Goal: Task Accomplishment & Management: Use online tool/utility

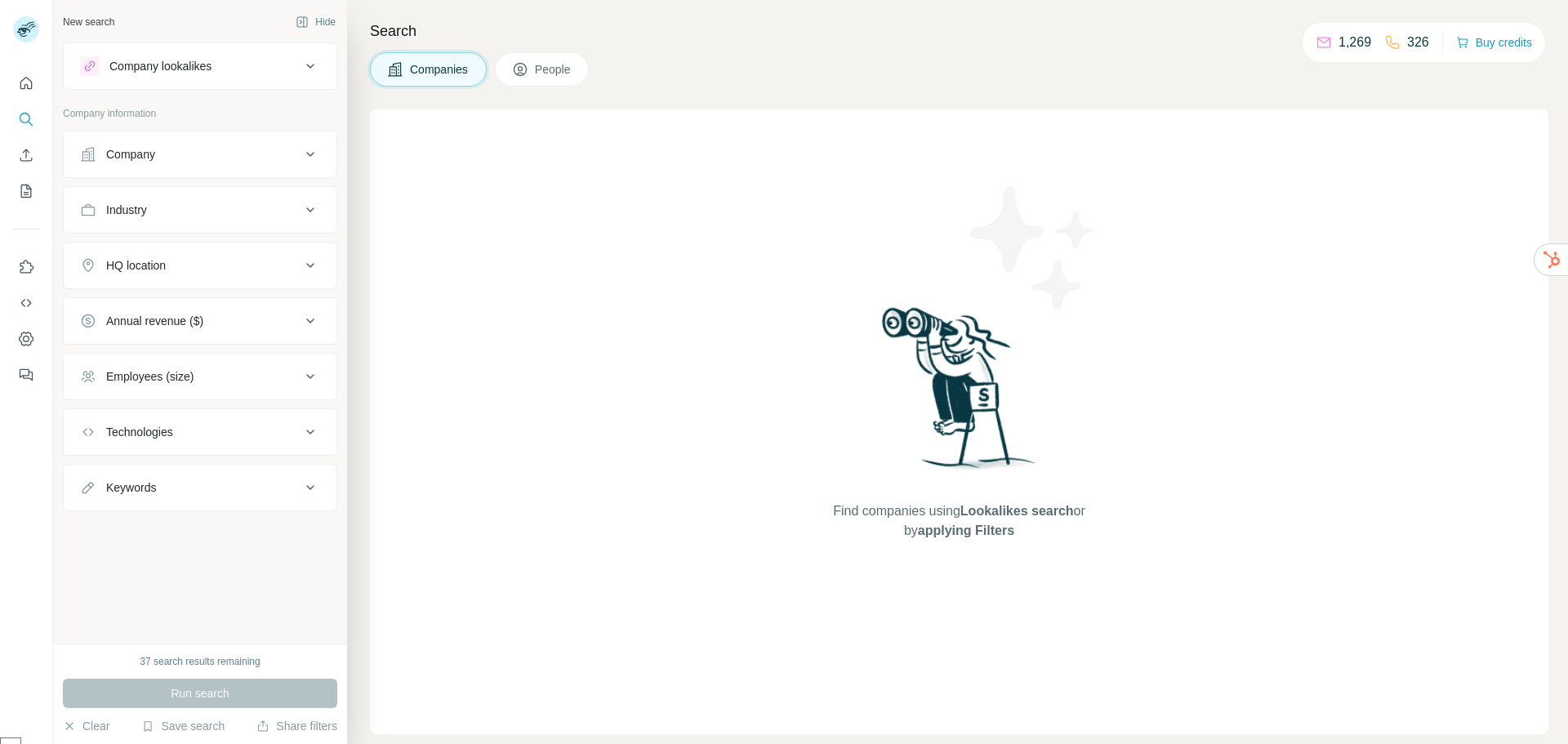
select select "******"
click at [139, 155] on div "Company" at bounding box center [131, 154] width 49 height 16
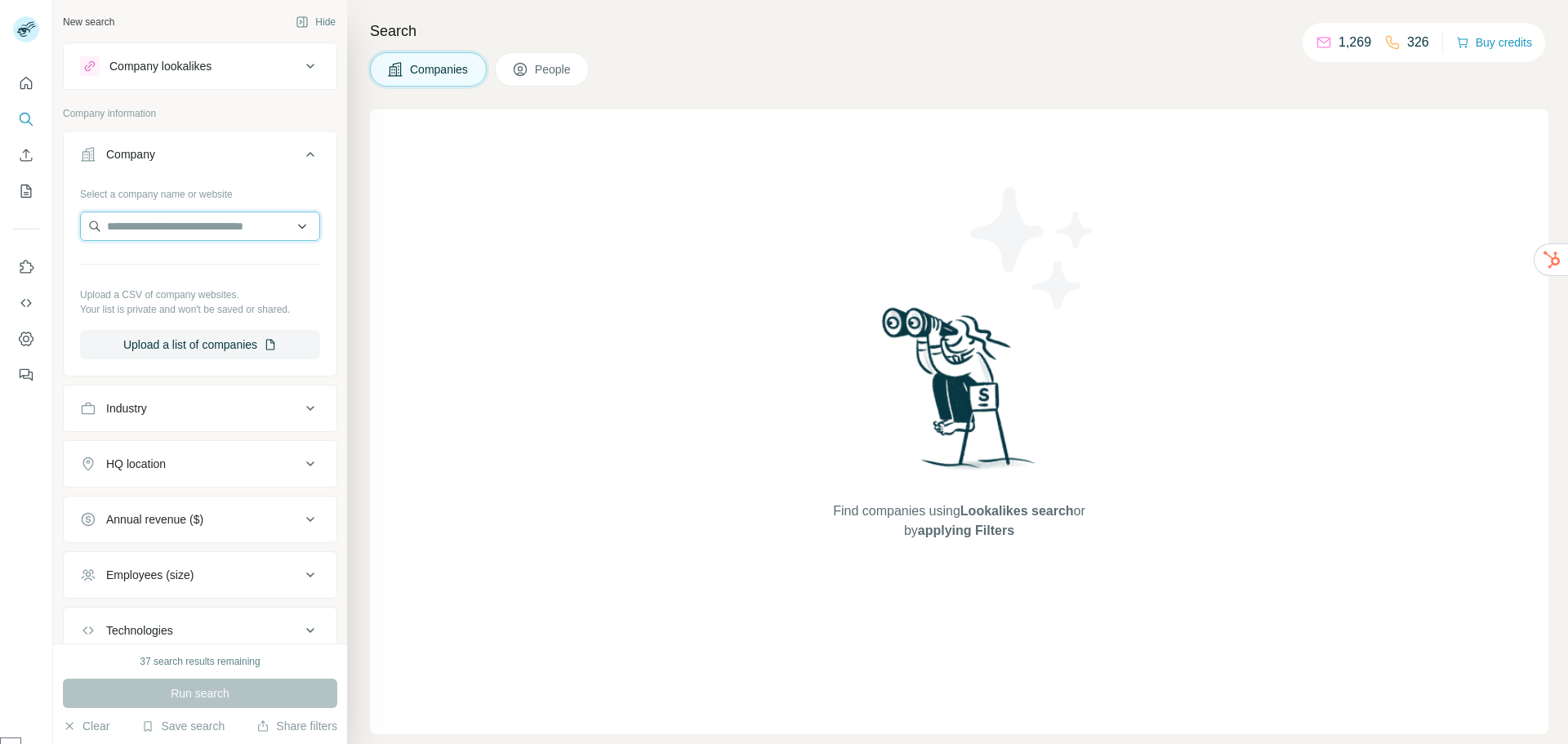
click at [123, 233] on input "text" at bounding box center [200, 226] width 240 height 29
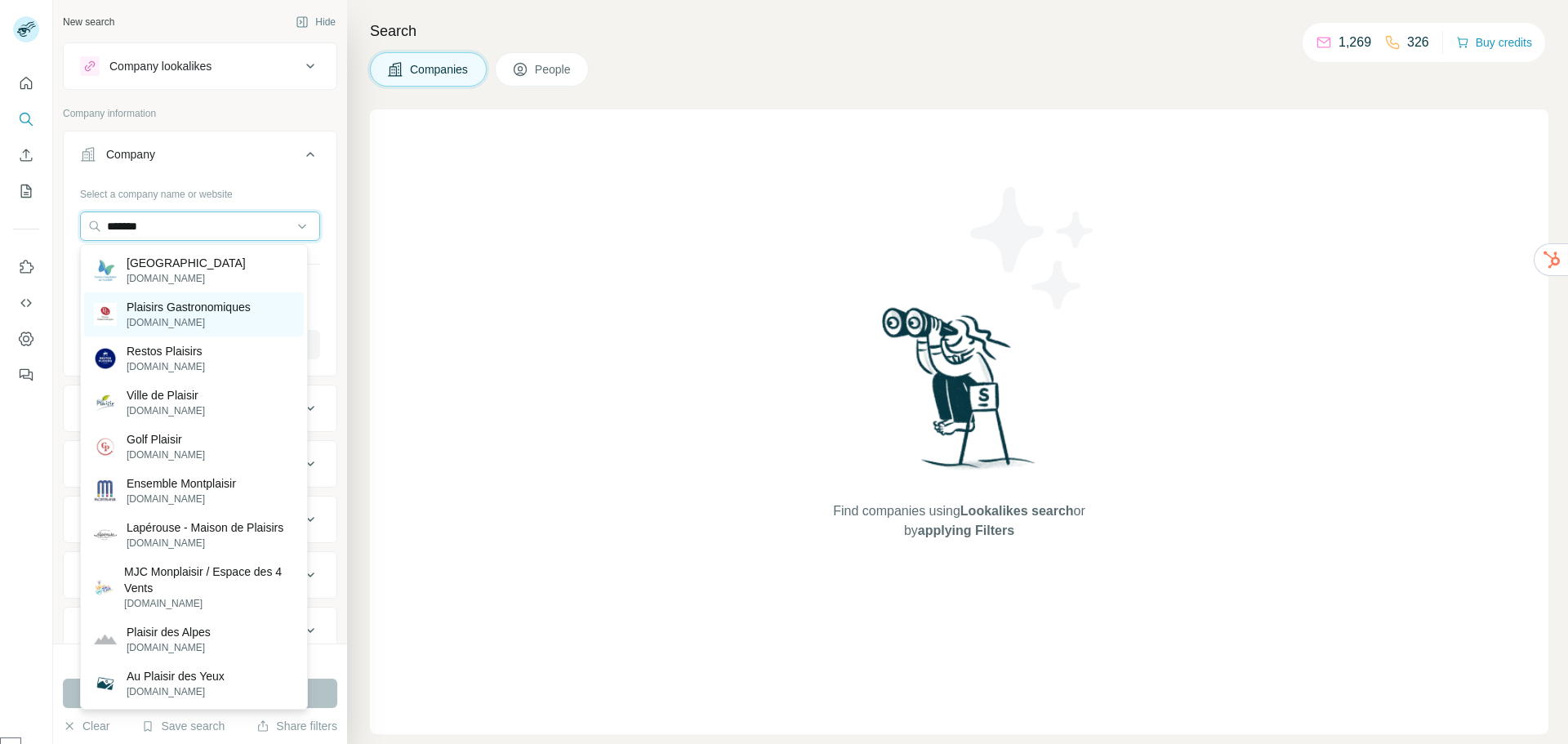
type input "*******"
click at [198, 319] on p "[DOMAIN_NAME]" at bounding box center [189, 323] width 124 height 15
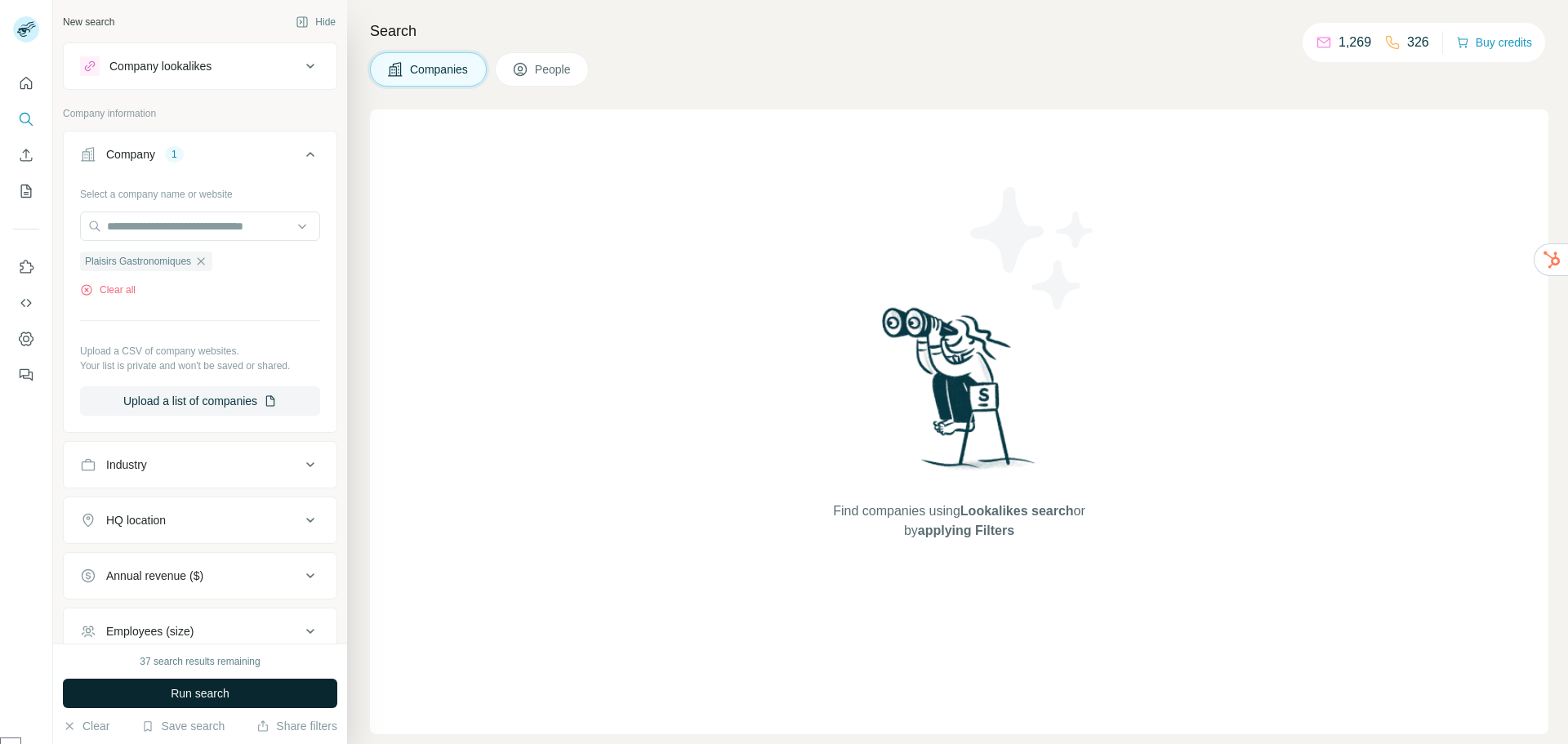
click at [198, 701] on span "Run search" at bounding box center [200, 693] width 59 height 16
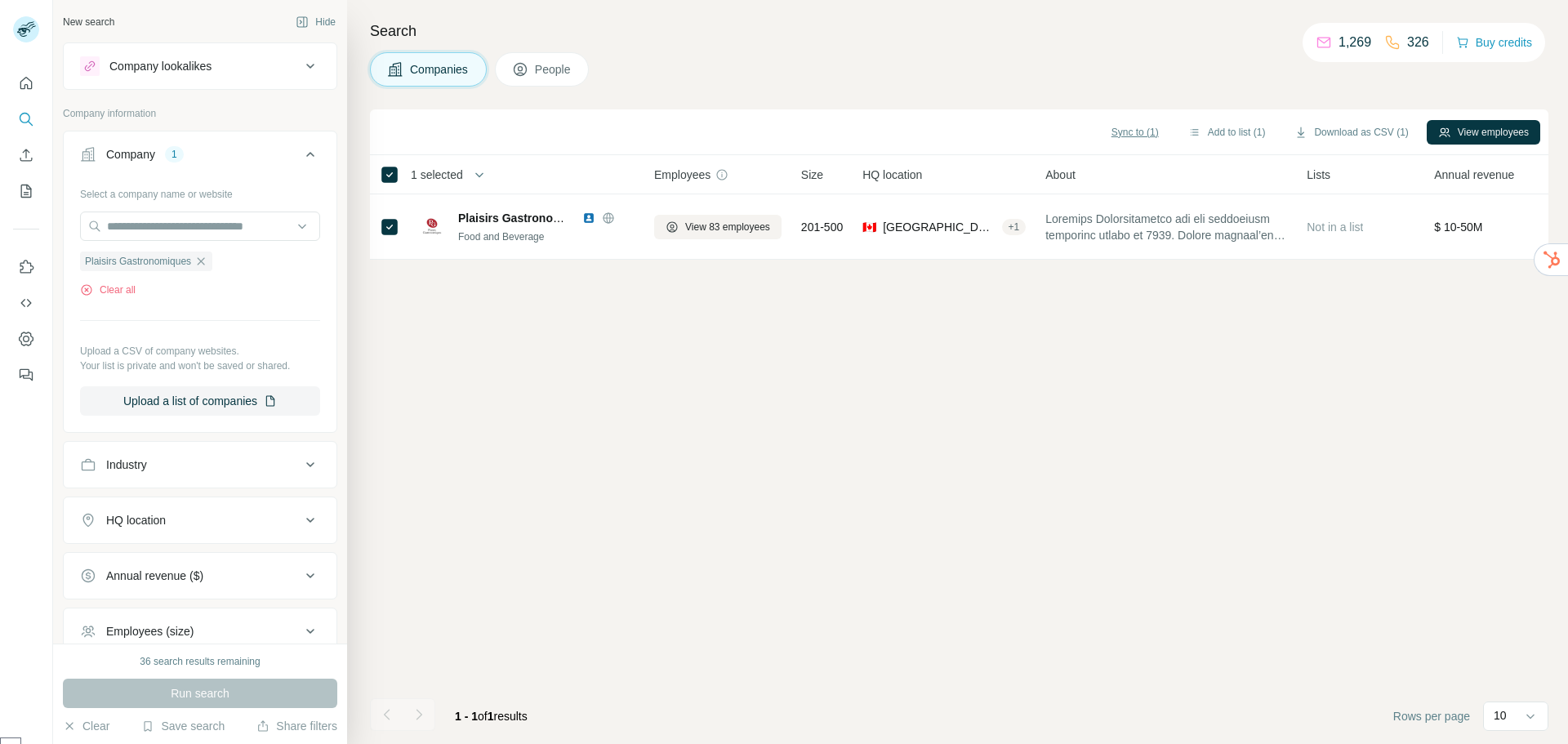
click at [1130, 131] on span "Sync to (1)" at bounding box center [1136, 132] width 47 height 15
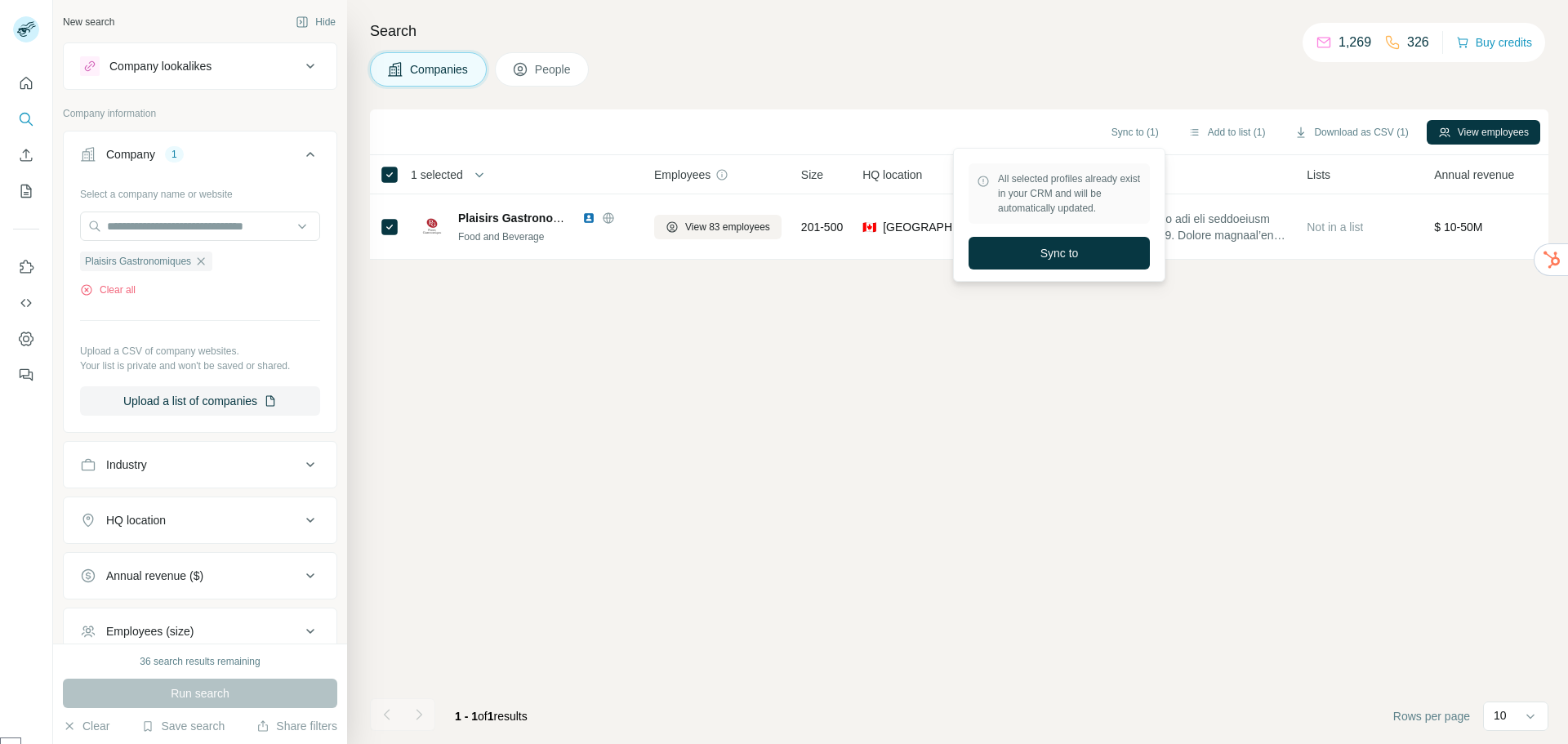
click at [990, 92] on div "Search Companies People Sync to (1) Add to list (1) Download as CSV (1) View em…" at bounding box center [958, 372] width 1221 height 744
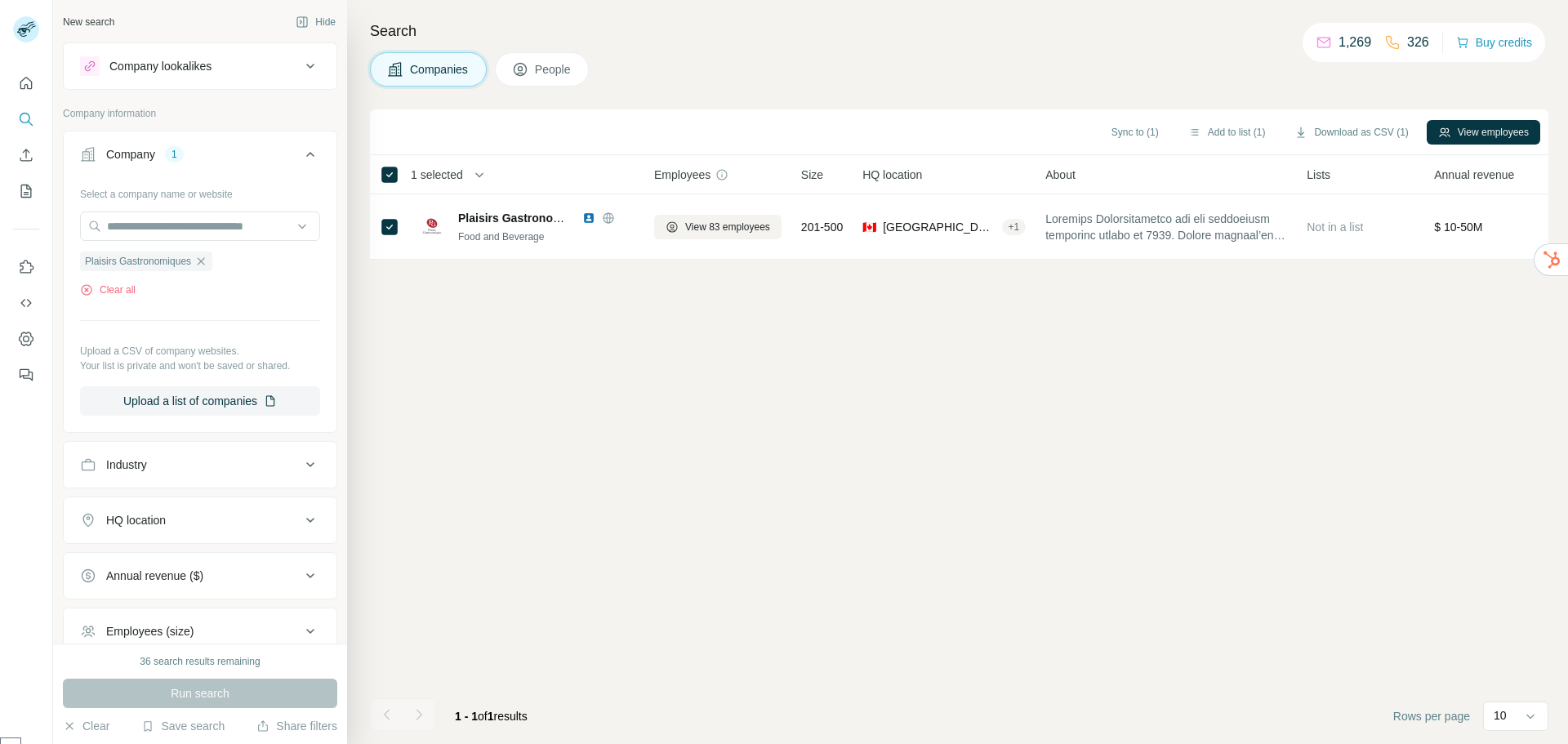
click at [568, 66] on span "People" at bounding box center [554, 69] width 38 height 16
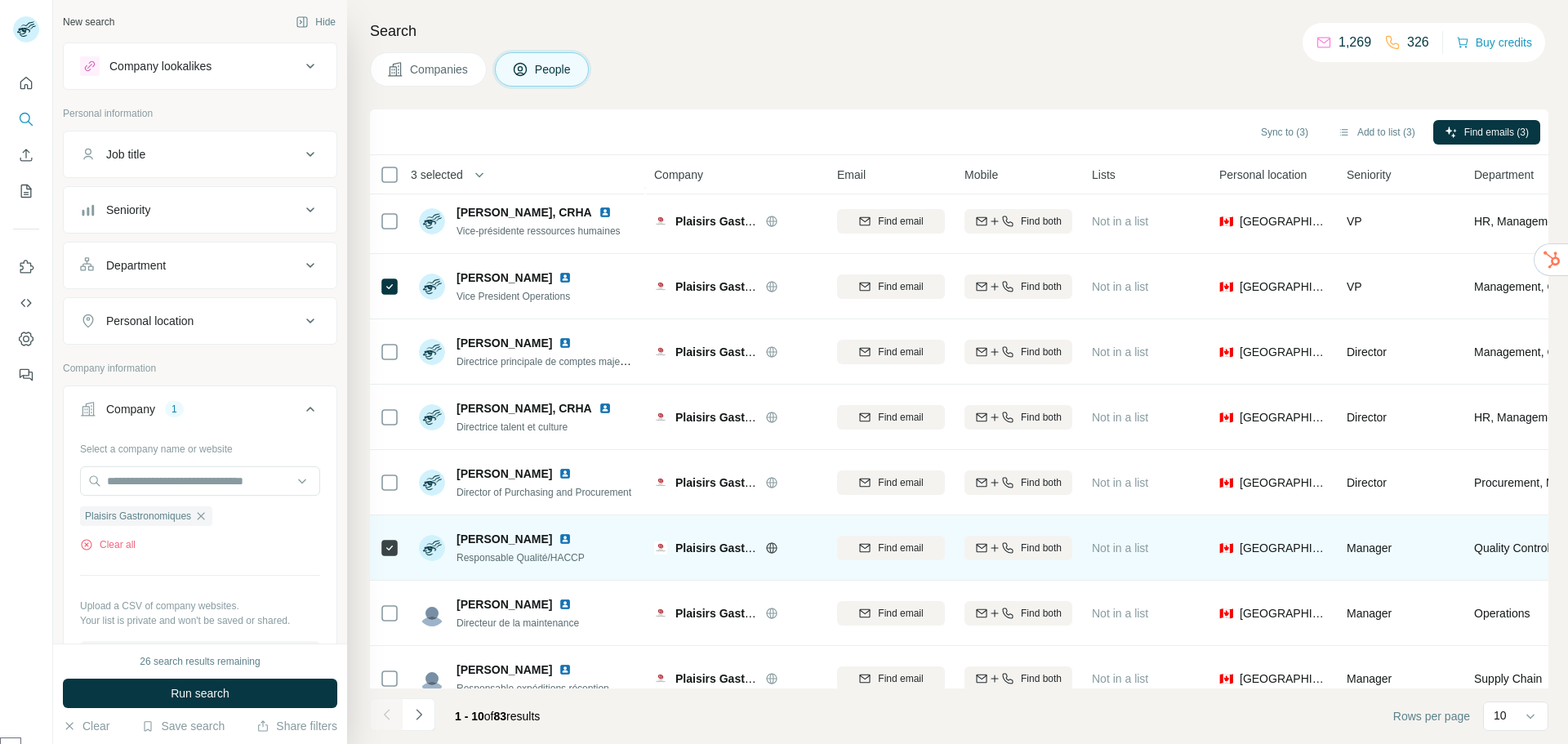
scroll to position [172, 0]
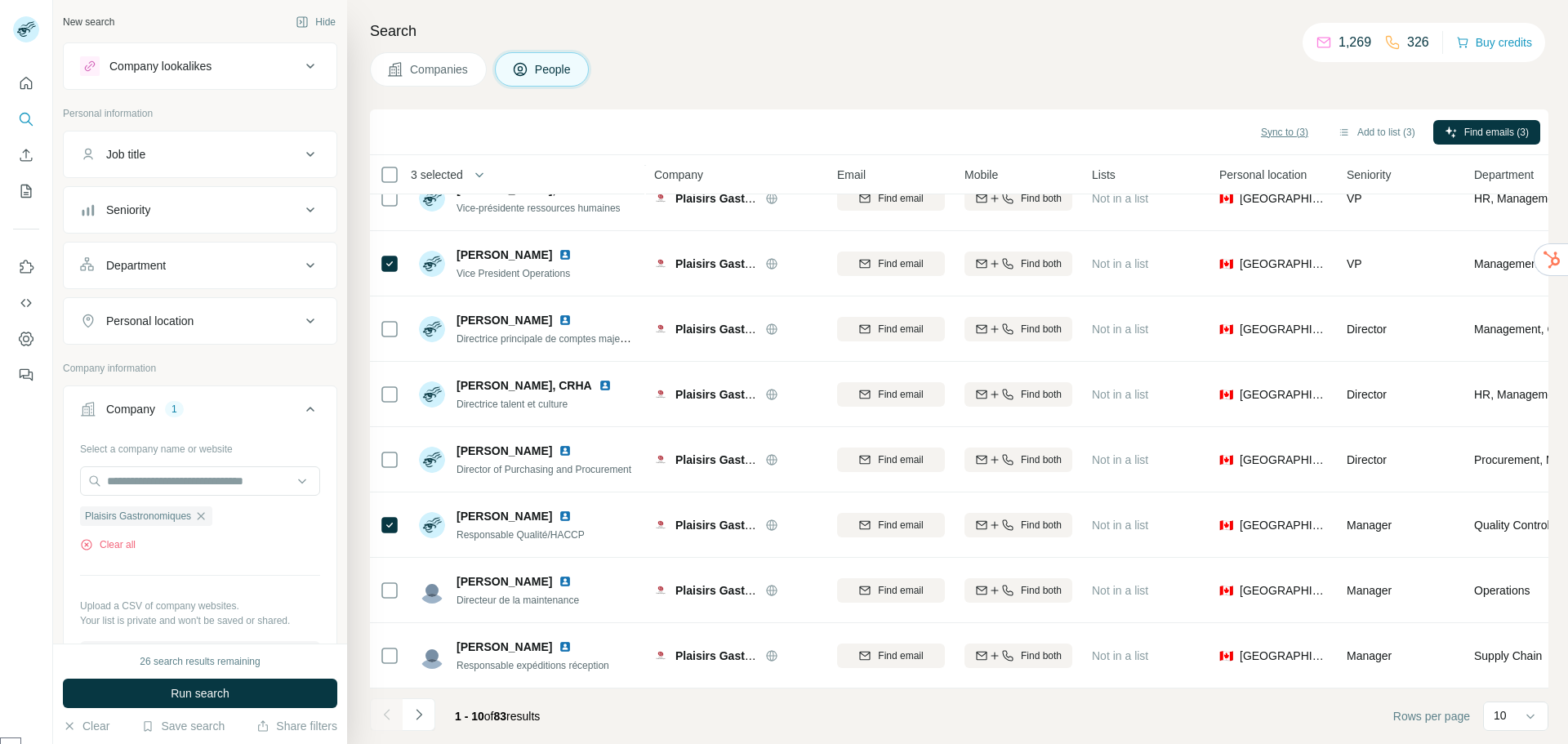
click at [1264, 134] on span "Sync to (3)" at bounding box center [1284, 132] width 47 height 15
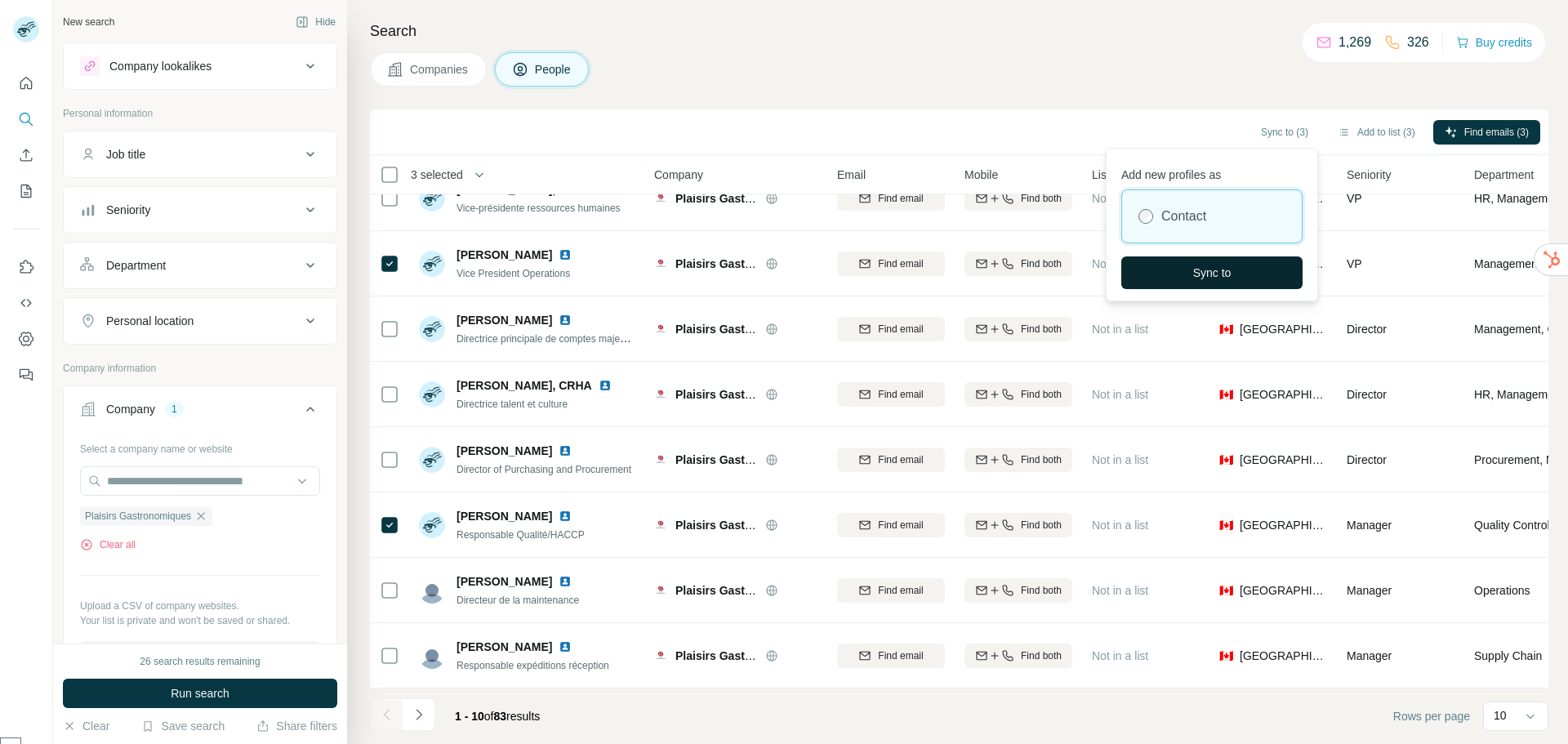
click at [1224, 279] on span "Sync to" at bounding box center [1213, 273] width 38 height 16
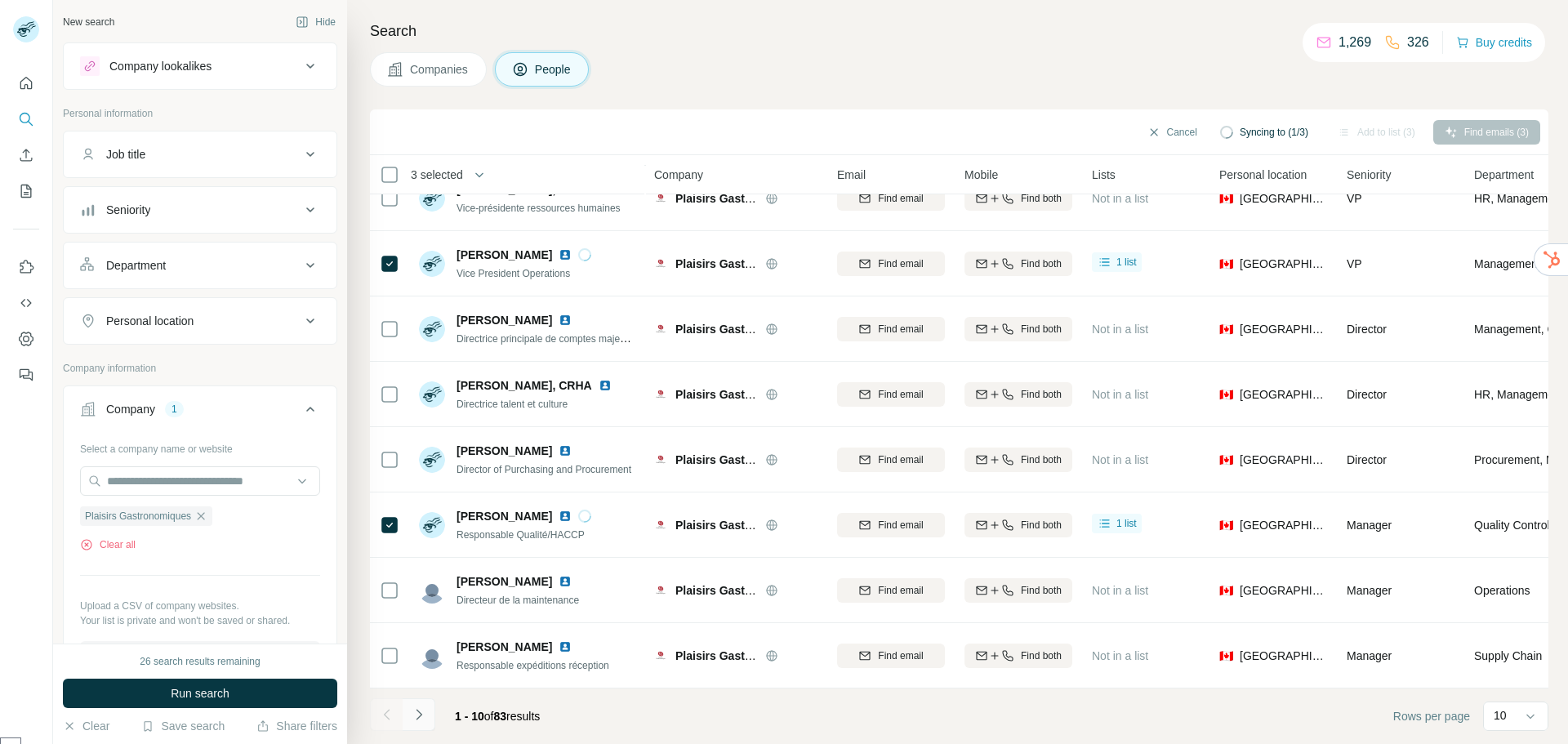
click at [427, 711] on icon "Navigate to next page" at bounding box center [419, 715] width 16 height 16
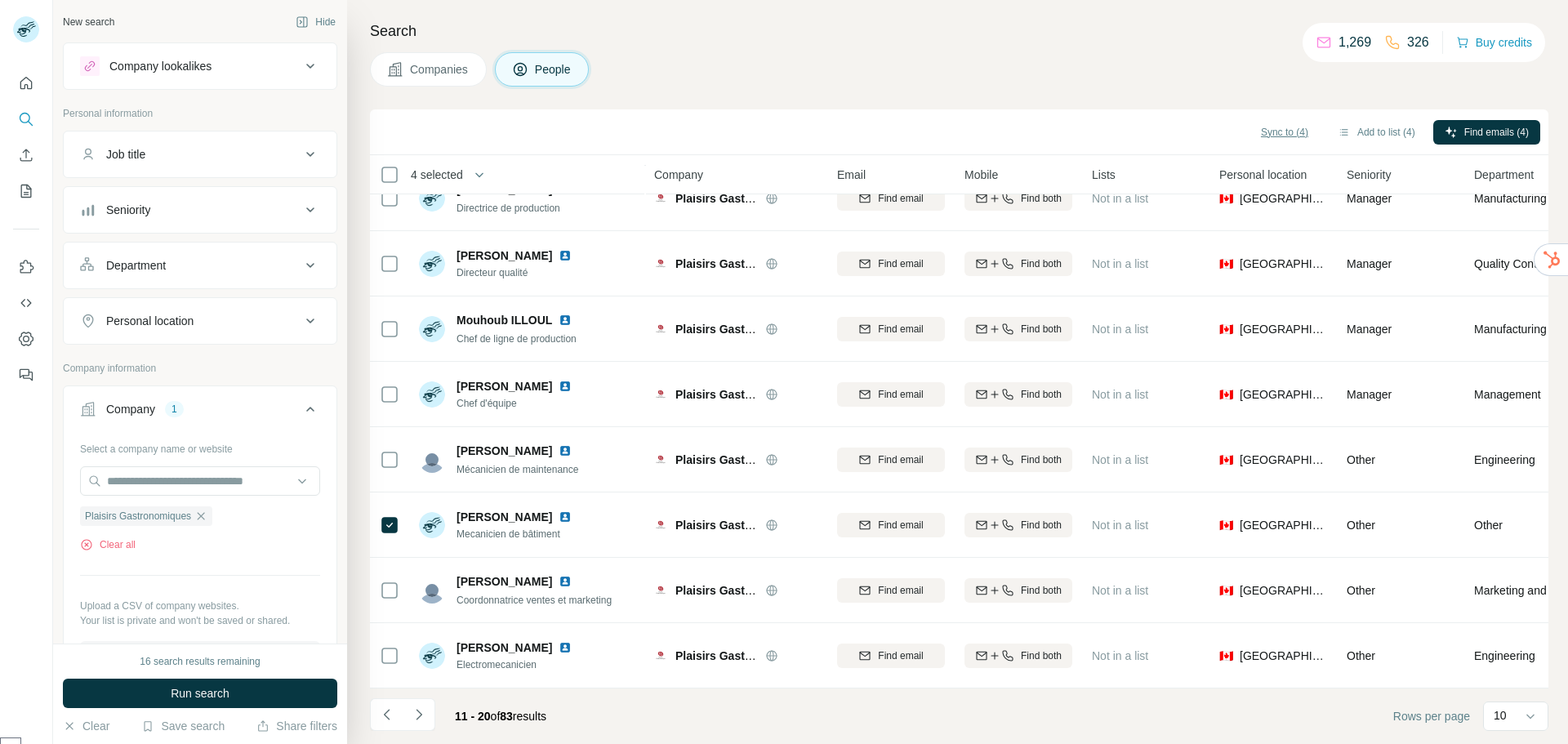
click at [1269, 134] on span "Sync to (4)" at bounding box center [1284, 132] width 47 height 15
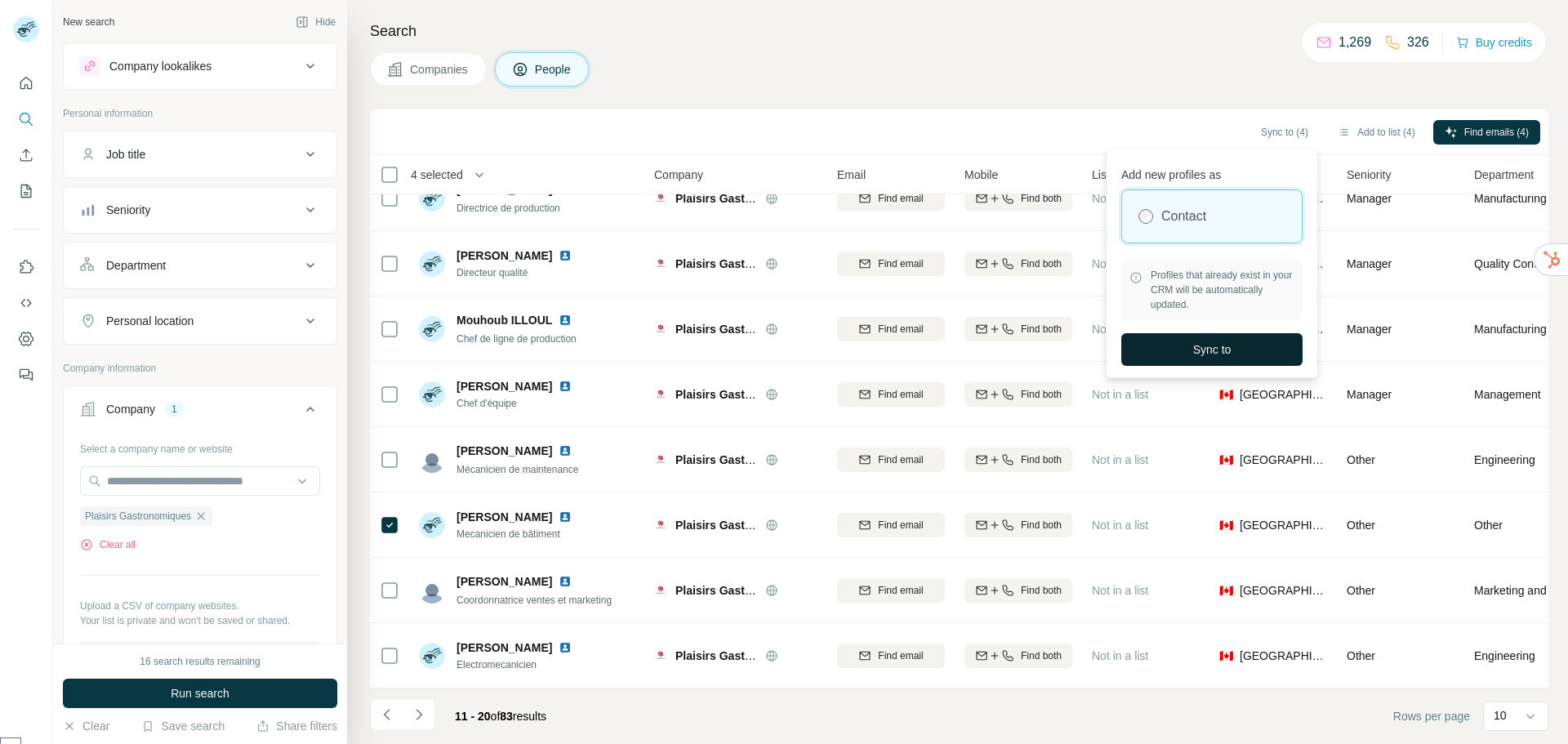
click at [1219, 338] on button "Sync to" at bounding box center [1213, 350] width 181 height 33
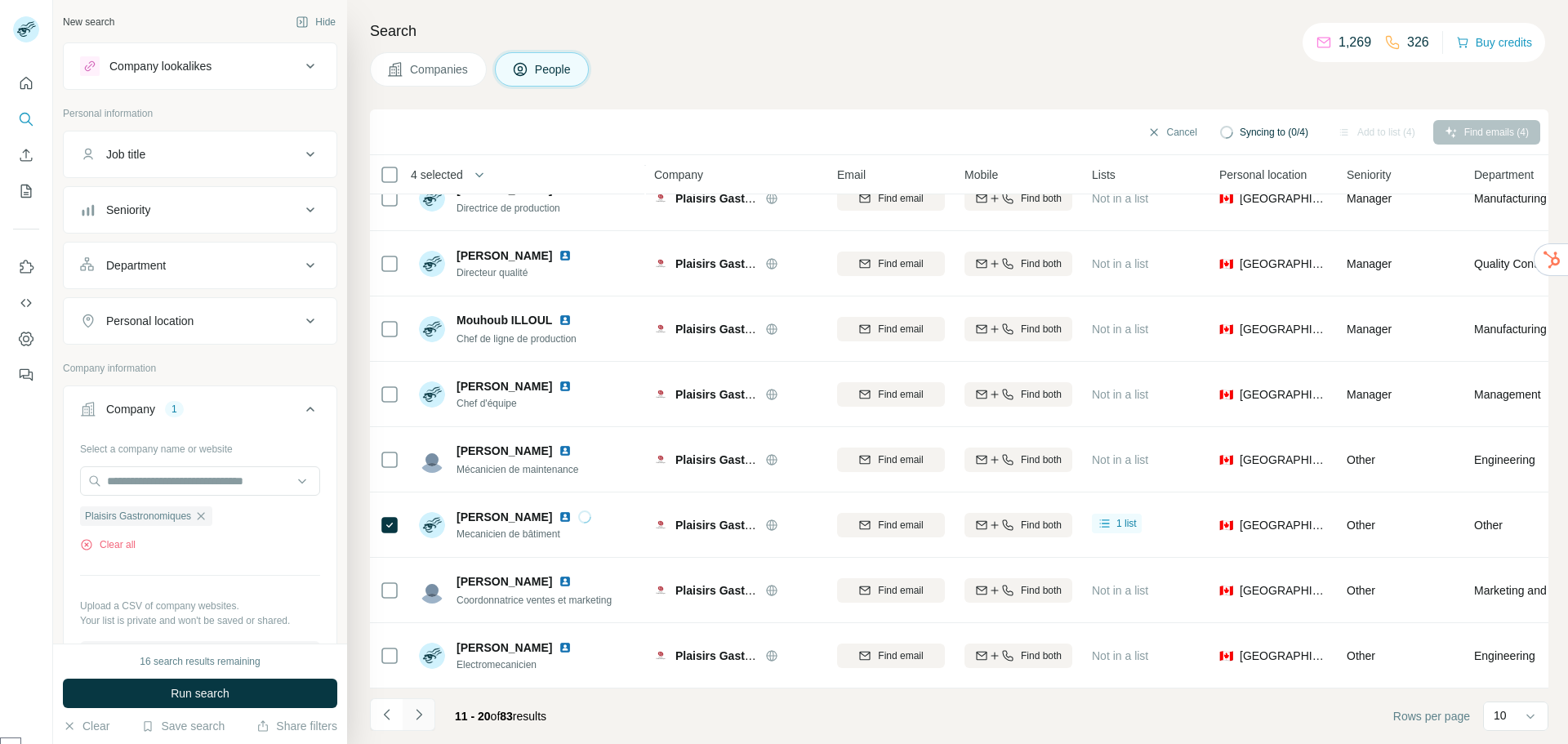
click at [422, 715] on icon "Navigate to next page" at bounding box center [419, 715] width 16 height 16
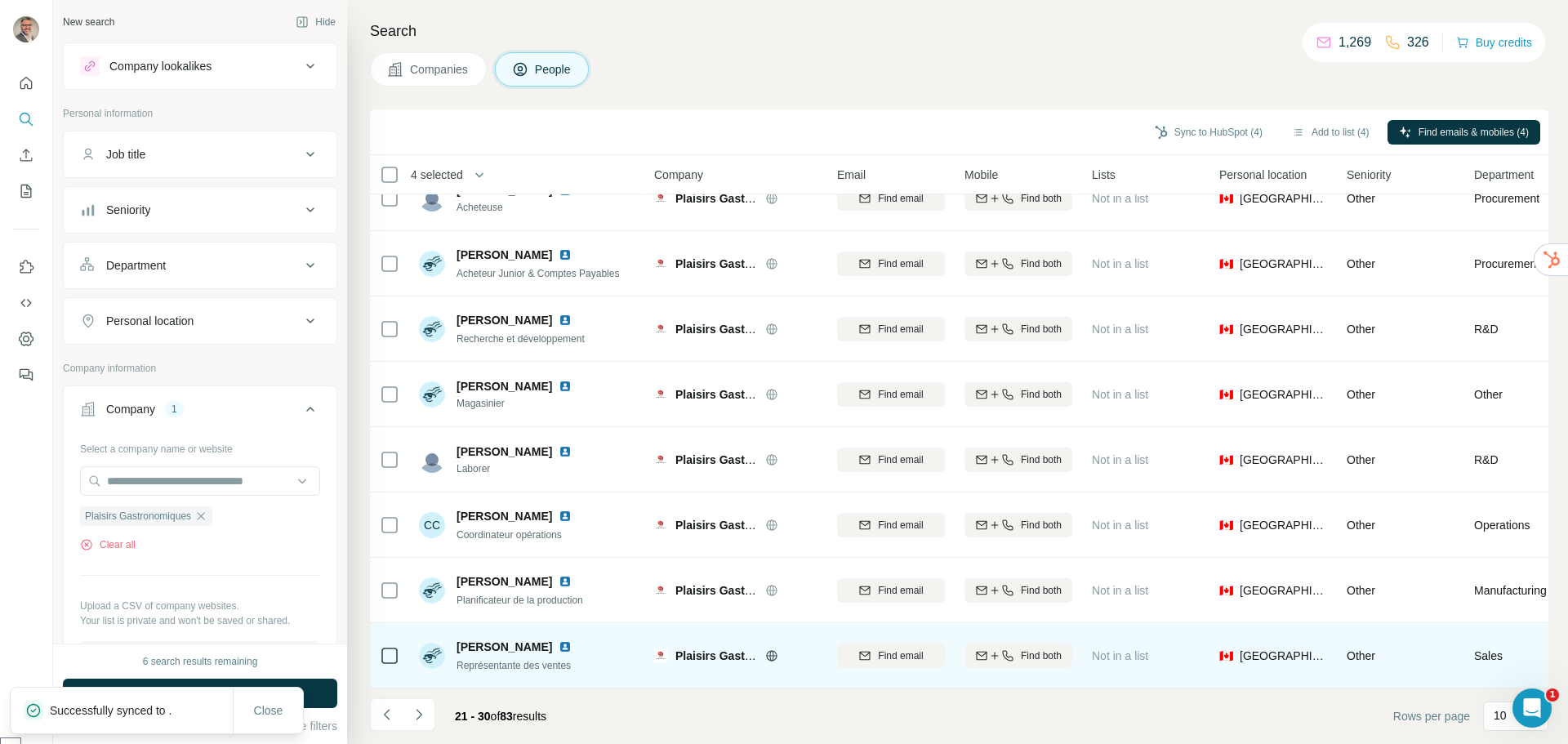
scroll to position [0, 0]
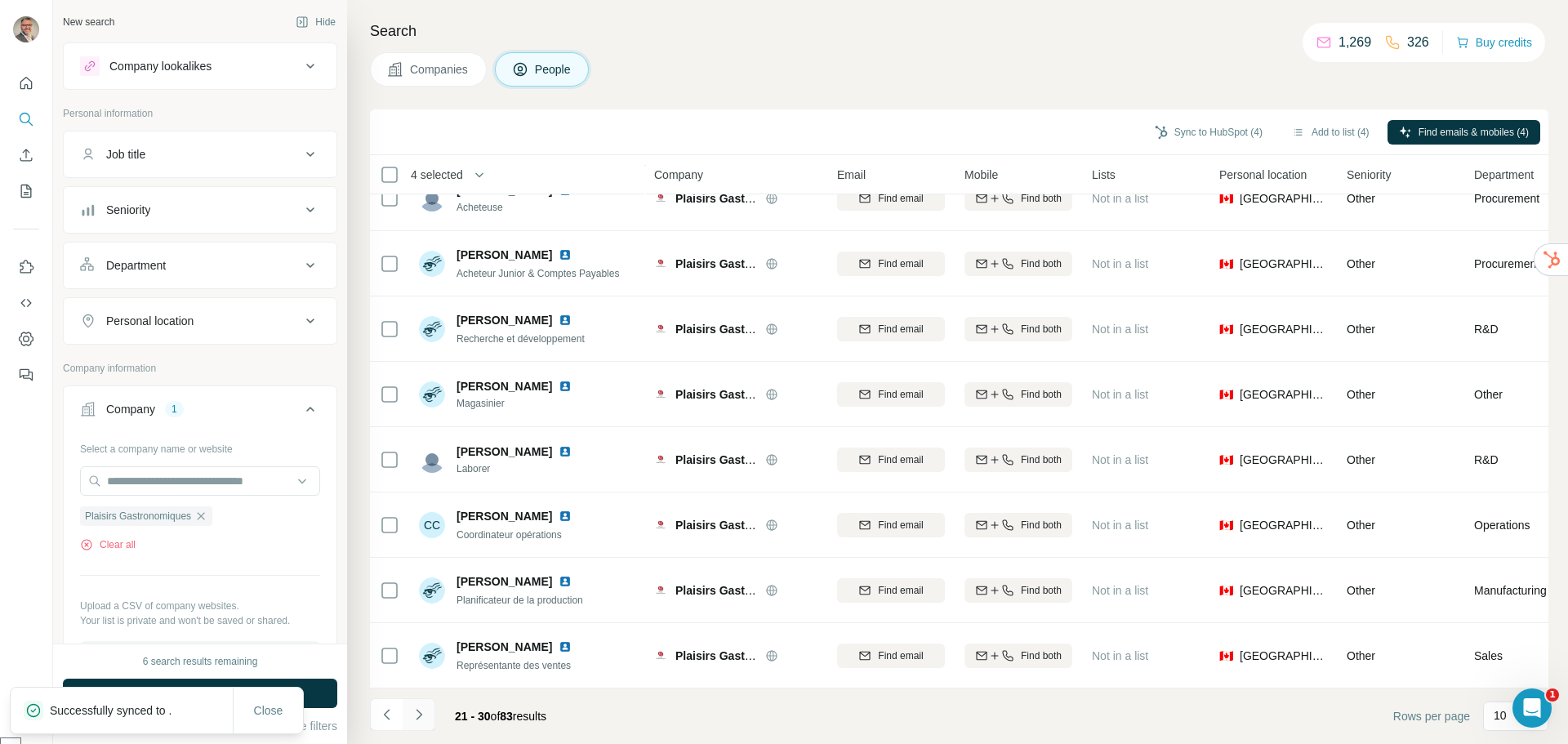
click at [415, 713] on icon "Navigate to next page" at bounding box center [419, 715] width 16 height 16
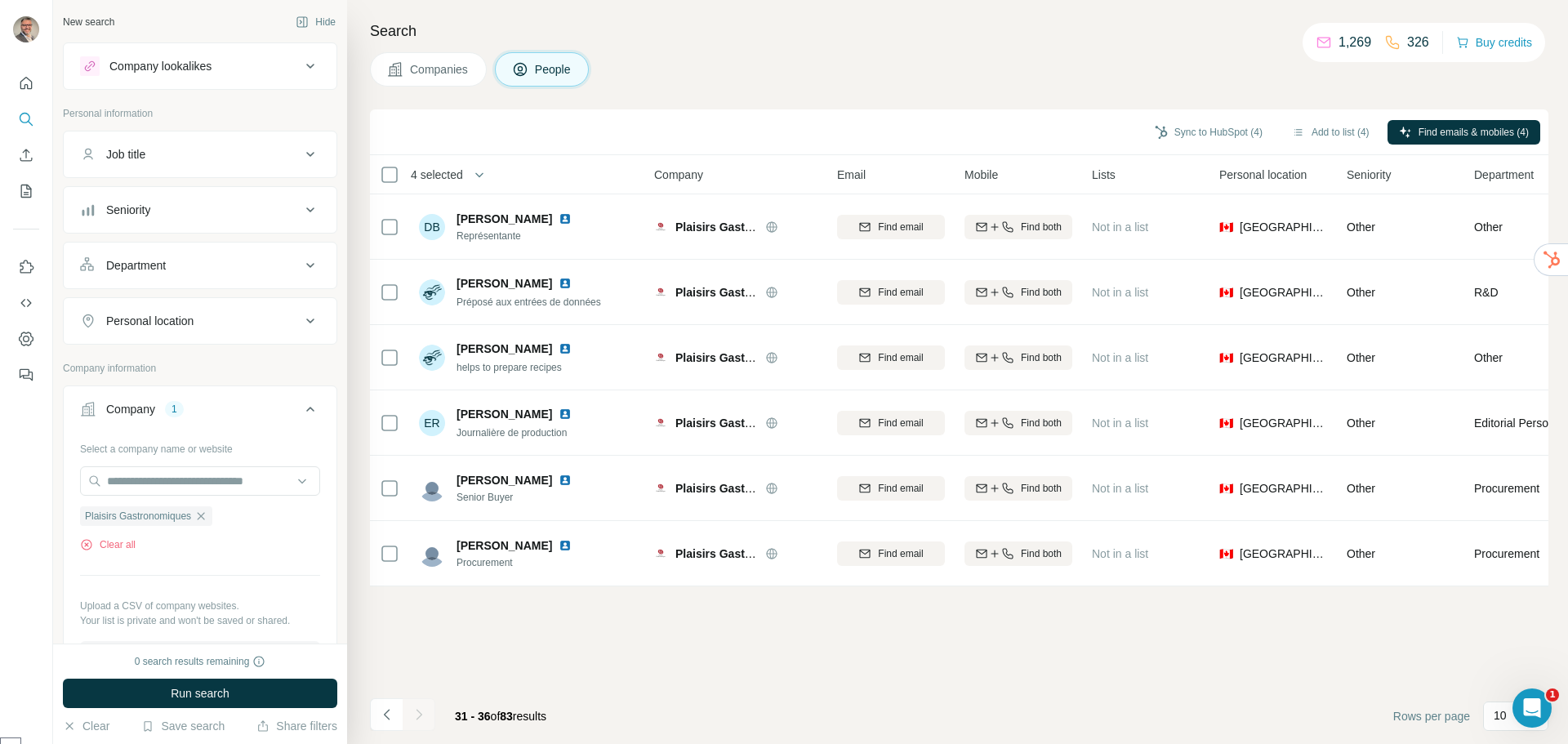
click at [888, 65] on div "Companies People" at bounding box center [959, 69] width 1179 height 34
click at [1198, 129] on button "Sync to HubSpot (4)" at bounding box center [1209, 132] width 131 height 25
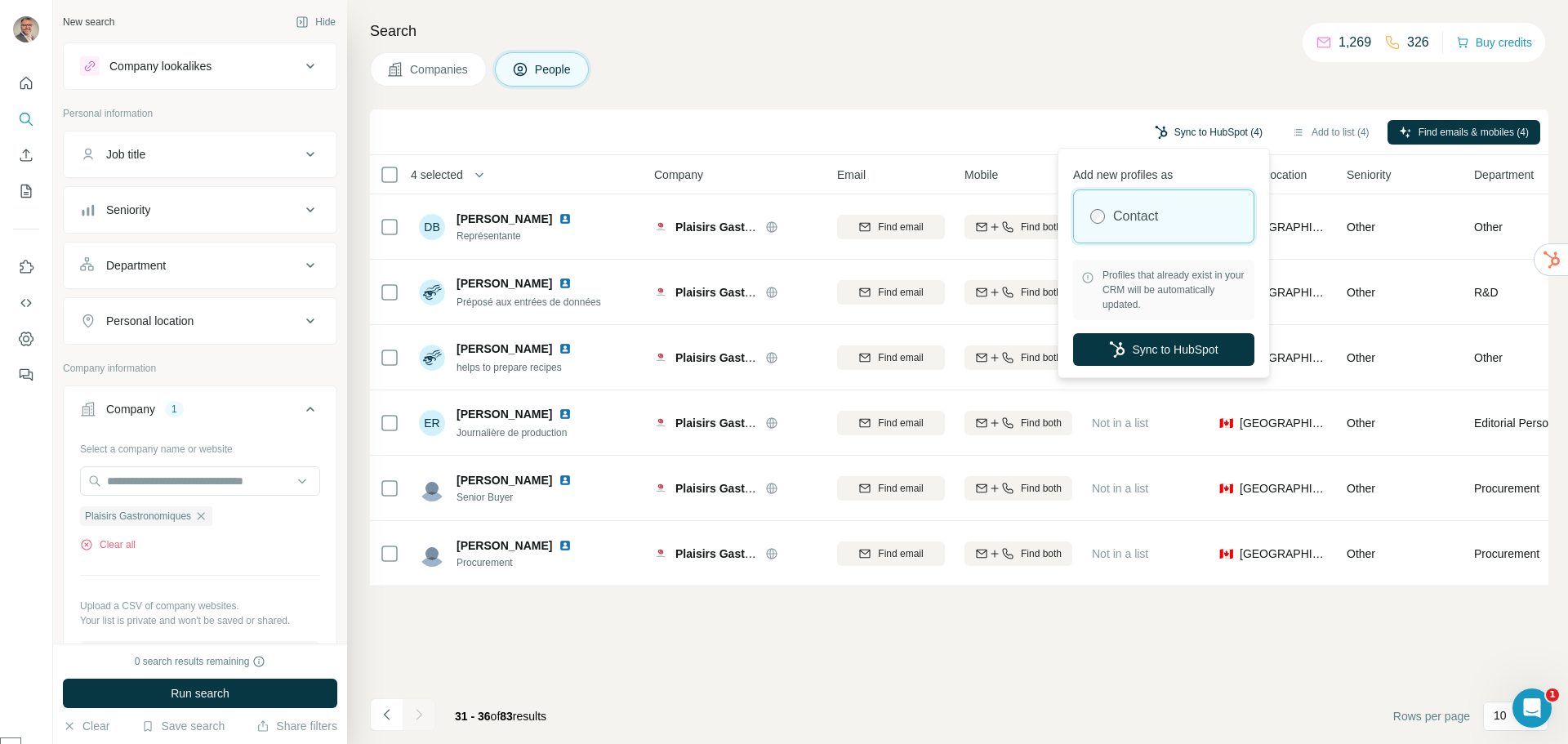
click at [1198, 129] on button "Sync to HubSpot (4)" at bounding box center [1209, 132] width 131 height 25
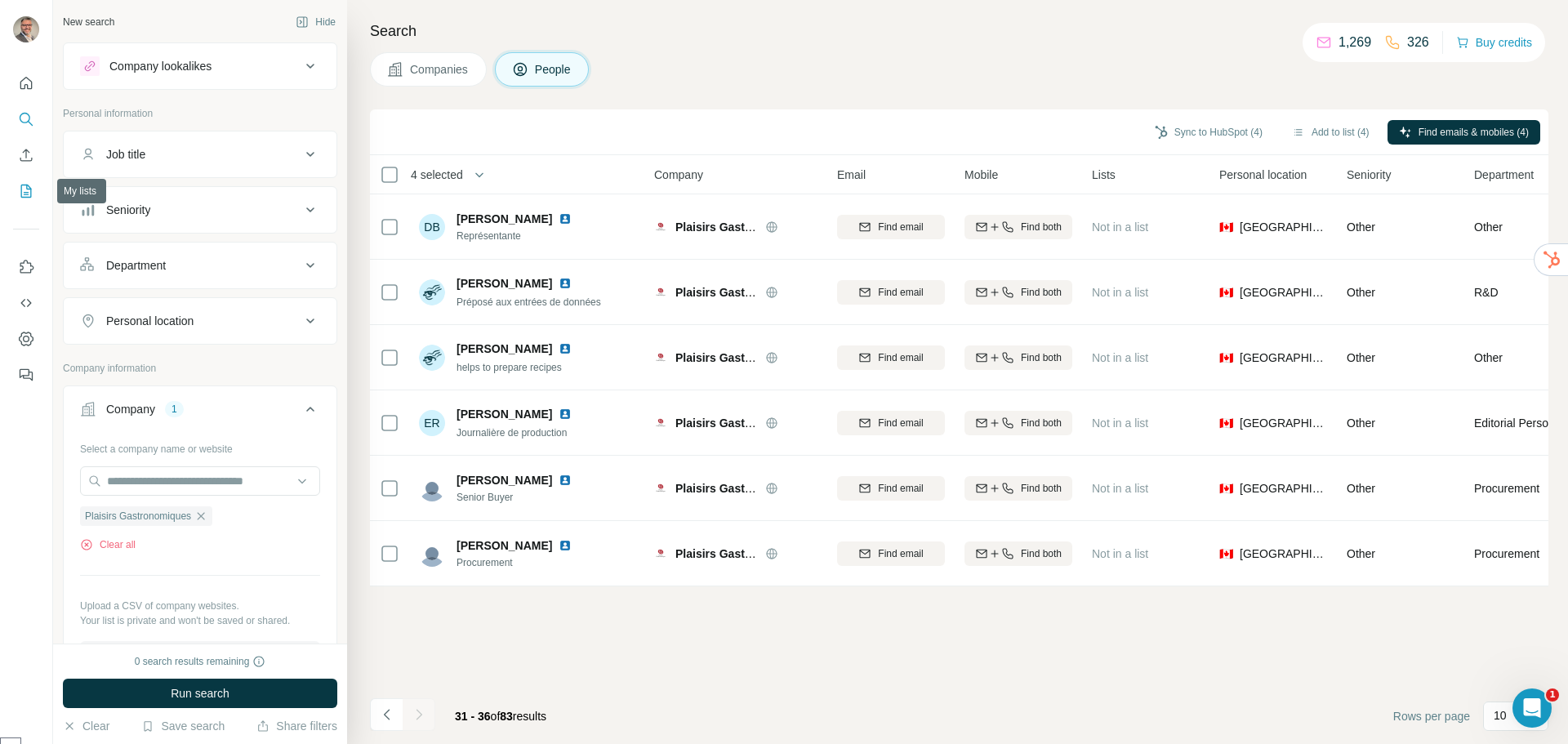
click at [21, 193] on icon "My lists" at bounding box center [26, 191] width 11 height 13
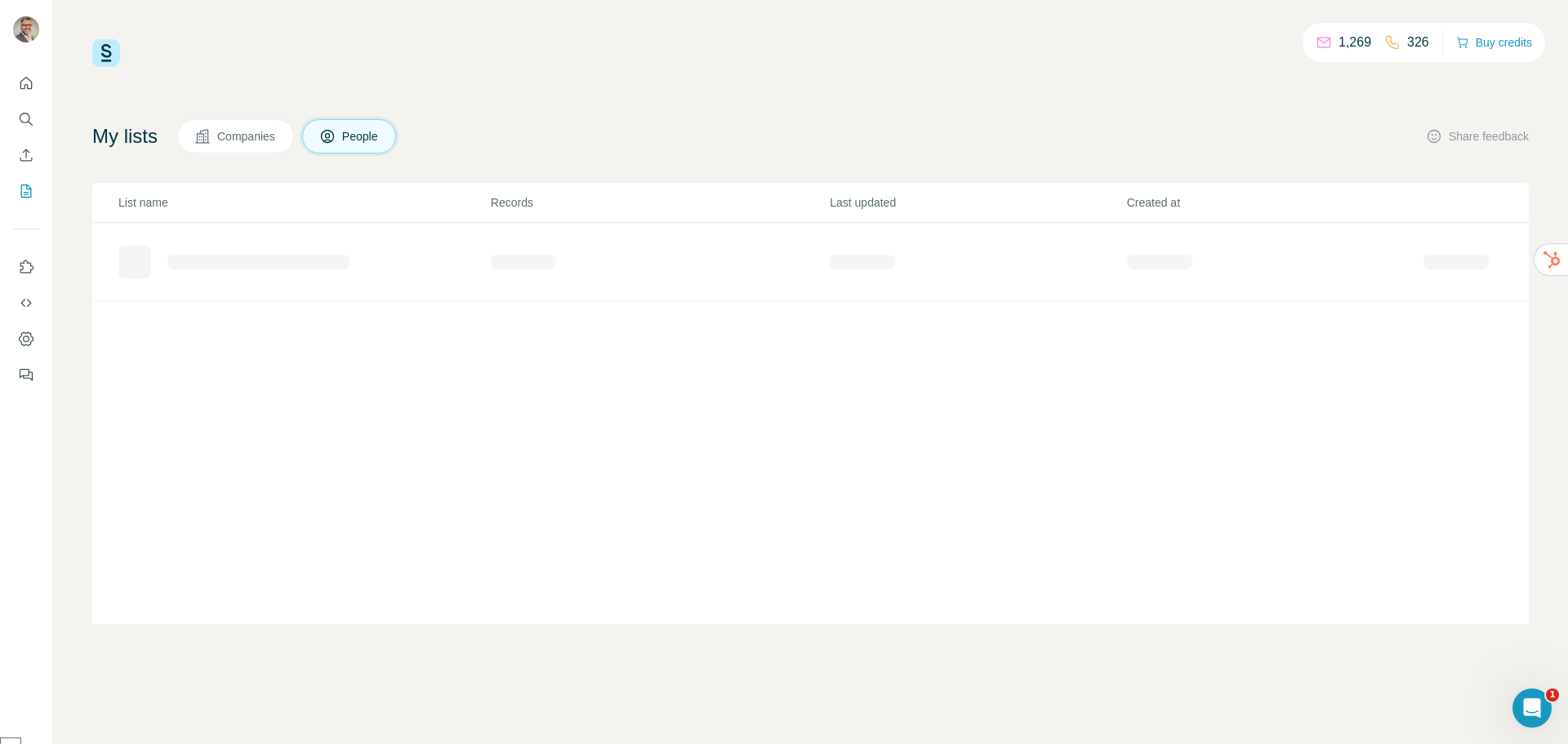
click at [241, 139] on span "Companies" at bounding box center [247, 136] width 60 height 16
click at [241, 135] on span "Companies" at bounding box center [247, 136] width 60 height 16
click at [866, 115] on div "1,269 326 Buy credits My lists Companies People Share feedback List name Record…" at bounding box center [811, 332] width 1436 height 585
drag, startPoint x: 956, startPoint y: 119, endPoint x: 969, endPoint y: 122, distance: 13.3
click at [957, 122] on div "My lists Companies People Share feedback" at bounding box center [811, 136] width 1436 height 34
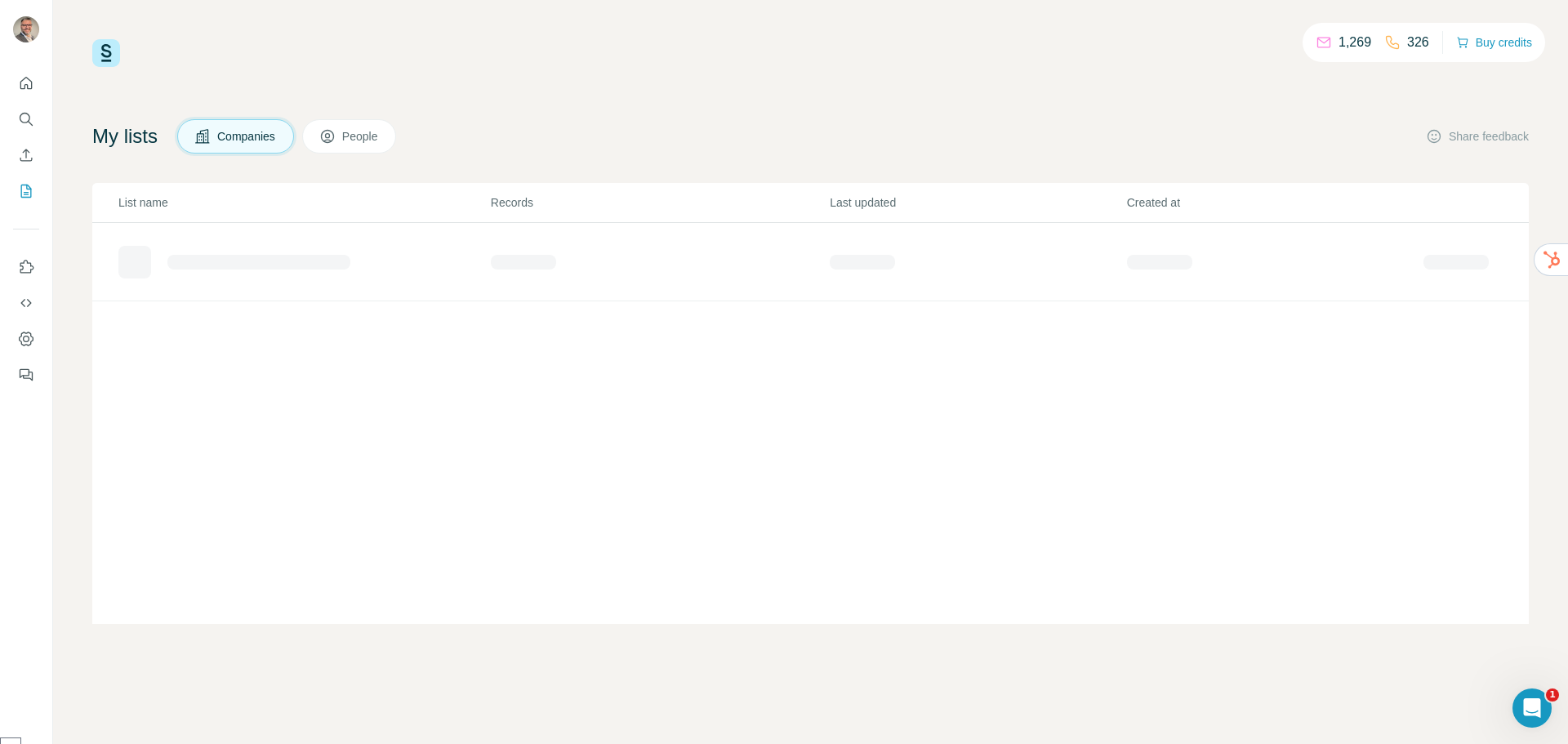
drag, startPoint x: 391, startPoint y: 123, endPoint x: 383, endPoint y: 129, distance: 10.0
click at [390, 126] on button "People" at bounding box center [350, 136] width 95 height 34
click at [362, 140] on span "People" at bounding box center [361, 136] width 38 height 16
click at [260, 131] on span "Companies" at bounding box center [247, 136] width 60 height 16
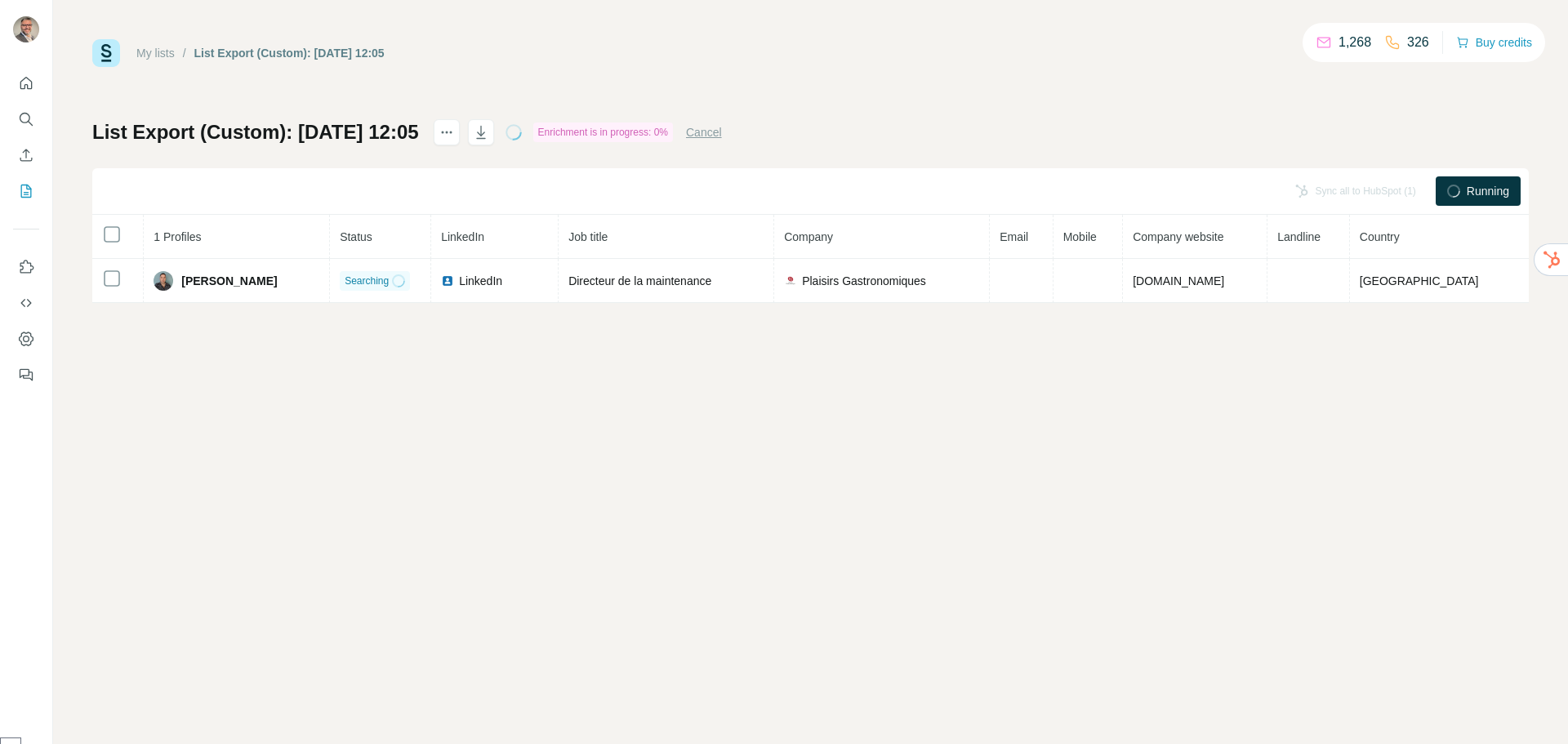
select select "******"
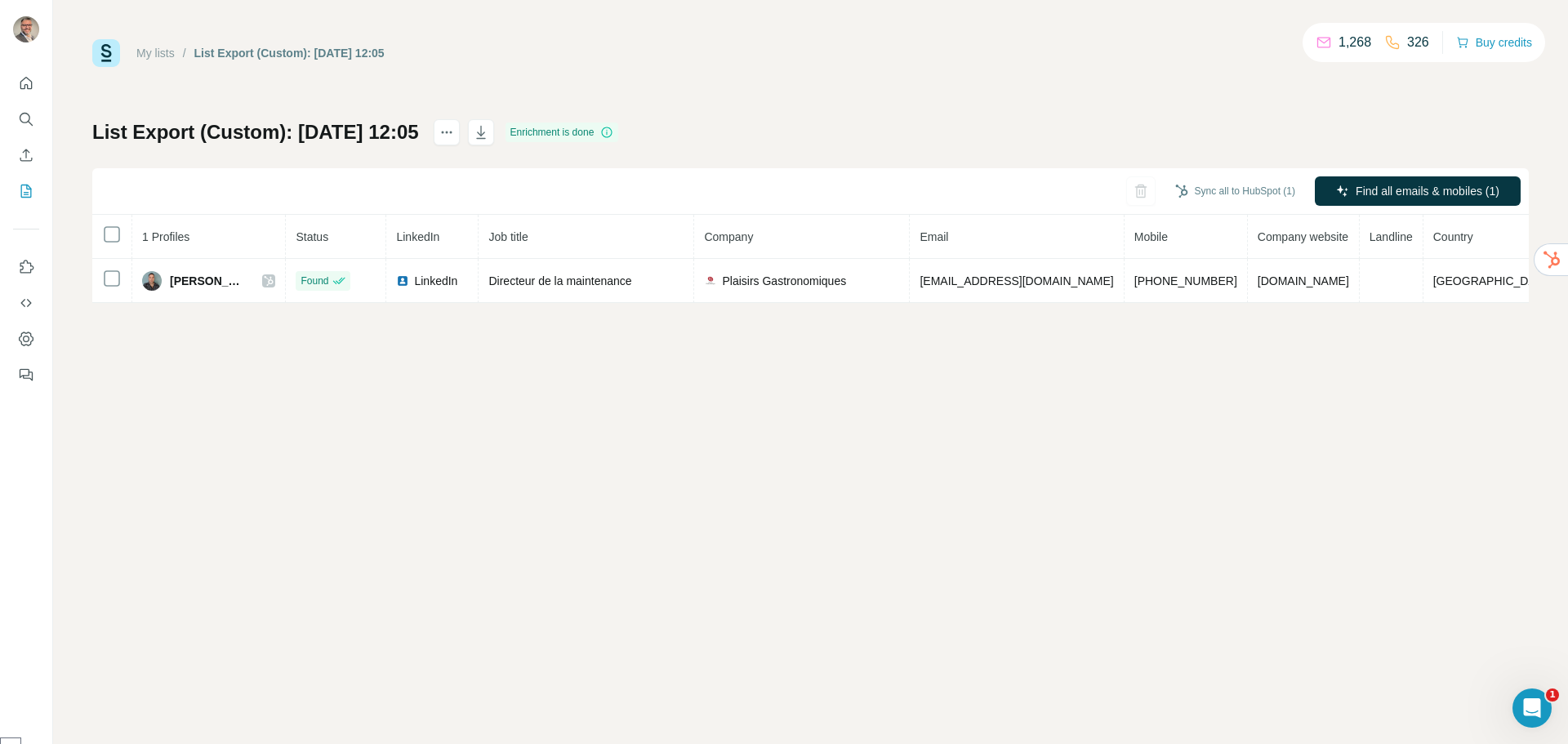
drag, startPoint x: 641, startPoint y: 495, endPoint x: 830, endPoint y: 493, distance: 189.0
click at [647, 497] on div "My lists / List Export (Custom): 19/09/2025 12:05 1,268 326 Buy credits List Ex…" at bounding box center [811, 372] width 1515 height 744
click at [1235, 193] on button "Sync all to HubSpot (1)" at bounding box center [1235, 191] width 143 height 25
drag, startPoint x: 1016, startPoint y: 546, endPoint x: 603, endPoint y: 474, distance: 419.2
click at [1016, 546] on div "My lists / List Export (Custom): 19/09/2025 12:05 1,268 326 Buy credits List Ex…" at bounding box center [811, 372] width 1515 height 744
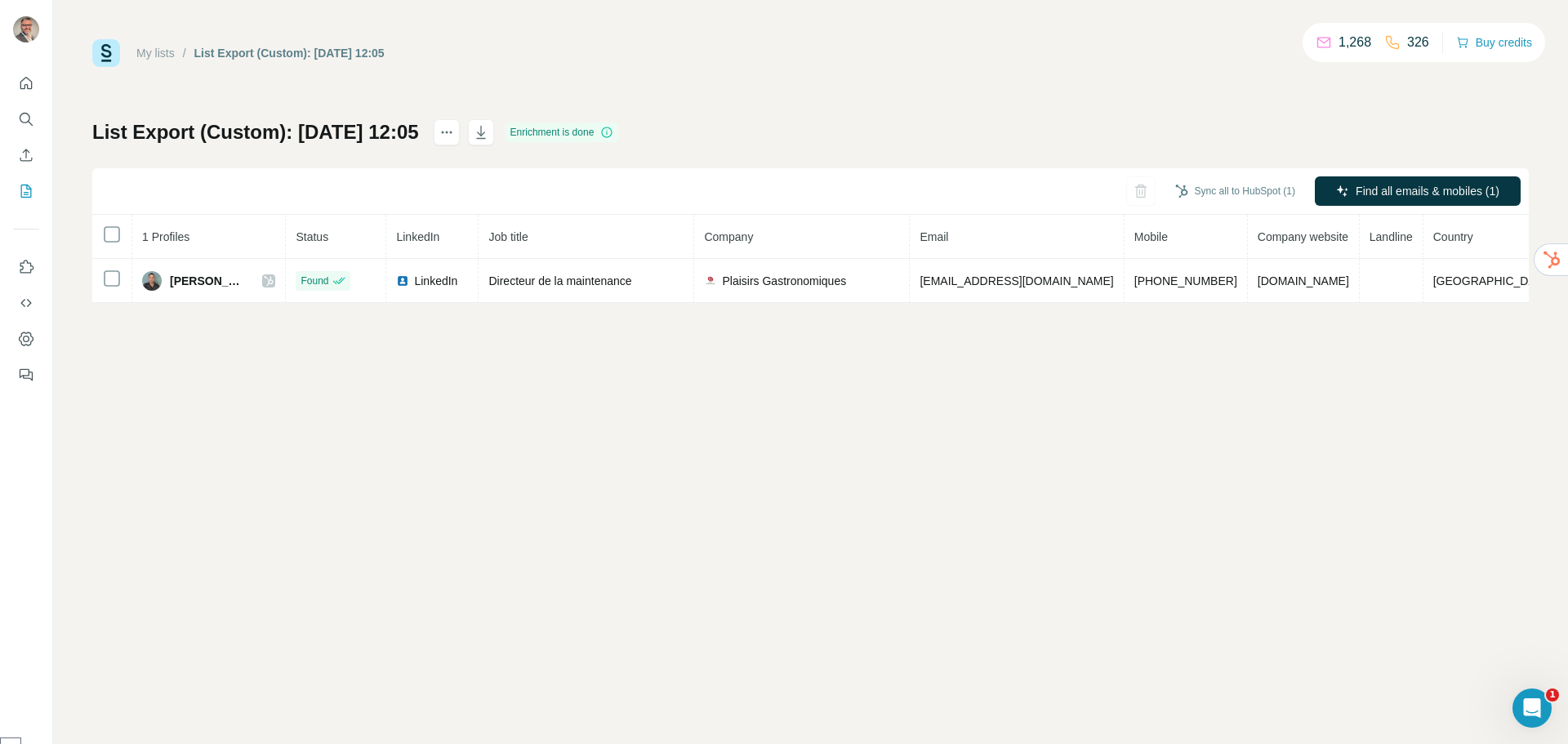
drag, startPoint x: 607, startPoint y: 500, endPoint x: 0, endPoint y: 137, distance: 707.3
click at [591, 501] on div "My lists / List Export (Custom): 19/09/2025 12:05 1,268 326 Buy credits List Ex…" at bounding box center [811, 372] width 1515 height 744
